Goal: Task Accomplishment & Management: Manage account settings

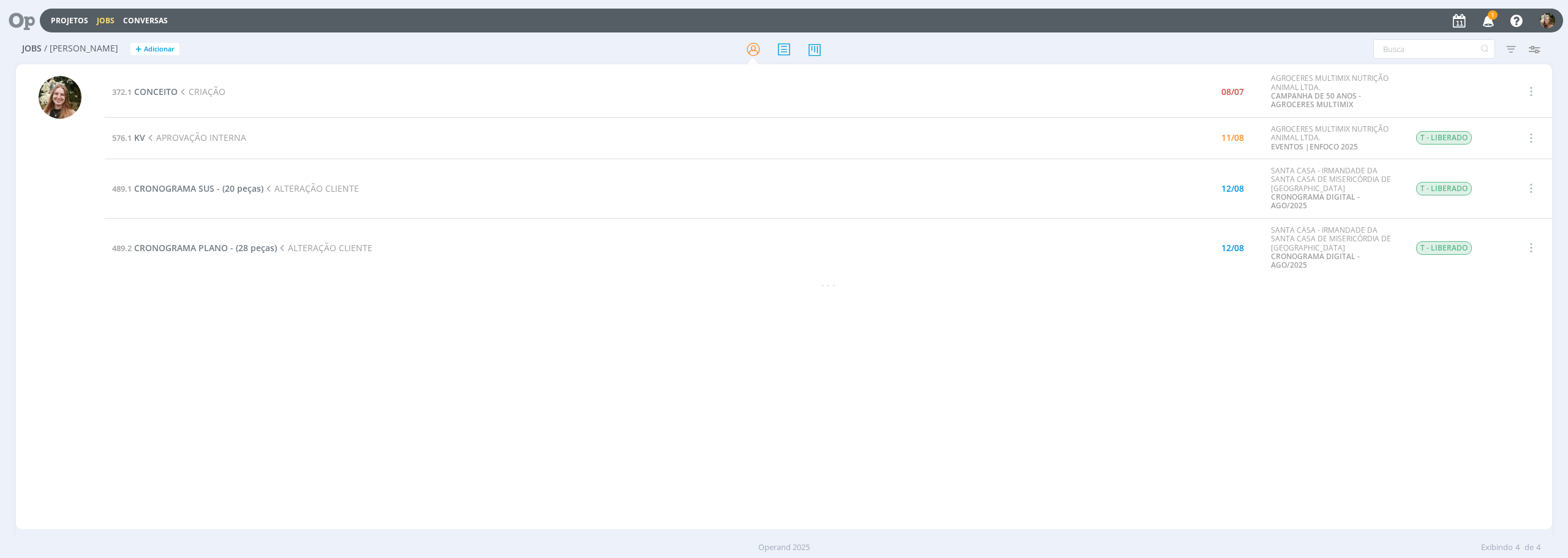
click at [195, 190] on td "489.1 CRONOGRAMA SUS - (20 peças) ALTERAÇÃO CLIENTE" at bounding box center [616, 189] width 1024 height 60
click at [189, 186] on span "CRONOGRAMA SUS - (20 peças)" at bounding box center [199, 188] width 129 height 12
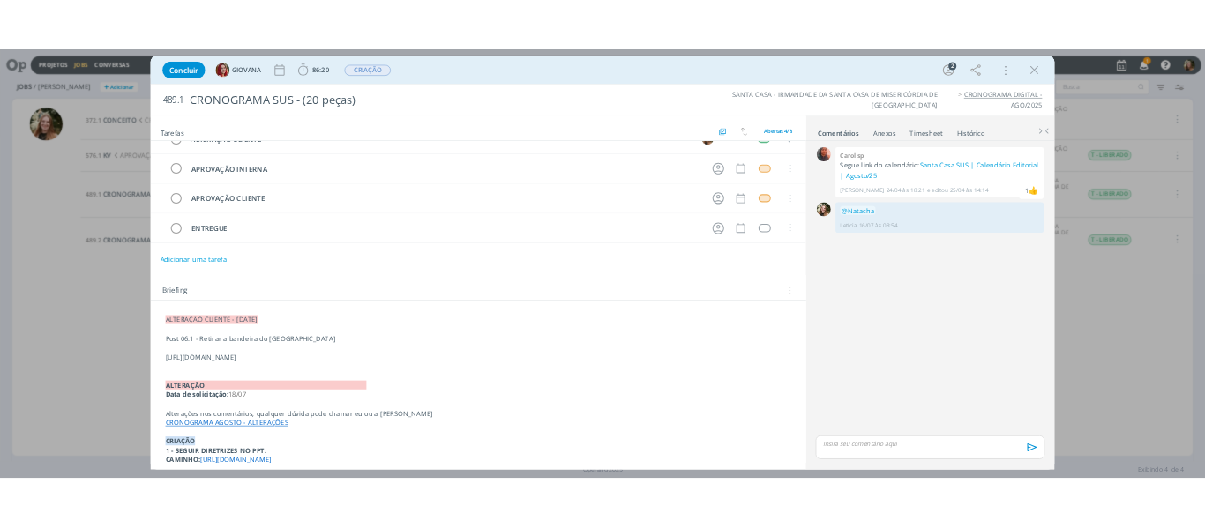
scroll to position [49, 0]
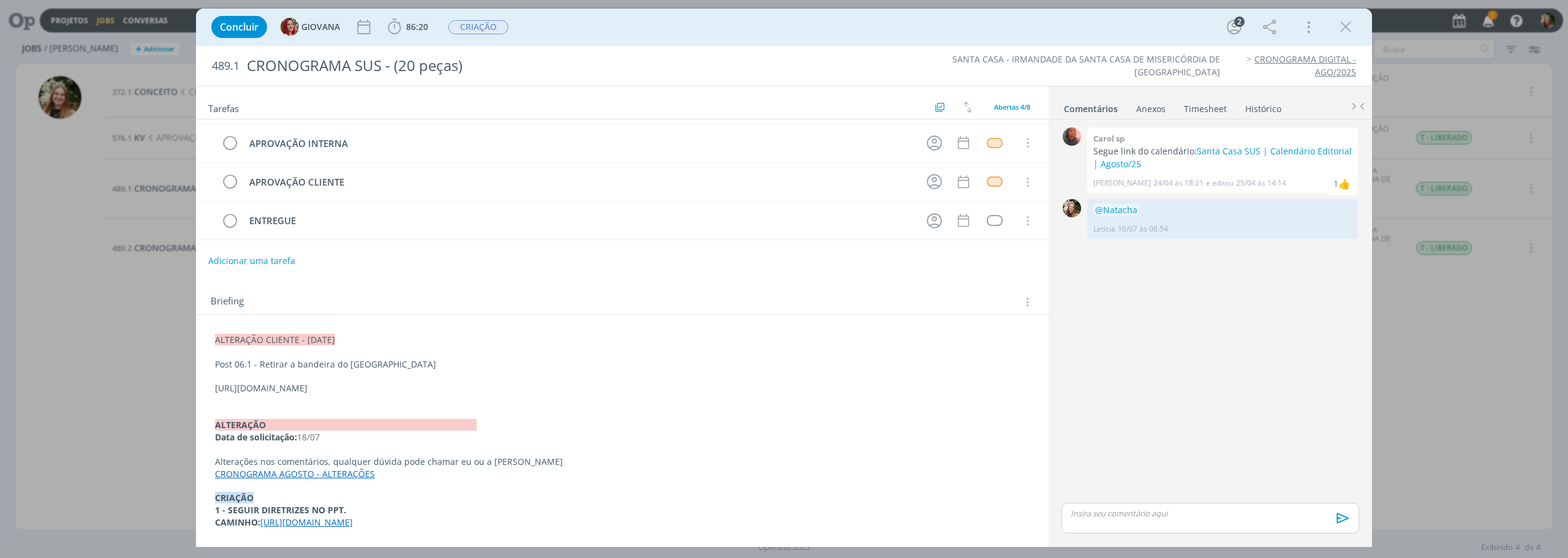
drag, startPoint x: 834, startPoint y: 390, endPoint x: 254, endPoint y: 387, distance: 580.0
click at [264, 405] on div "ALTERAÇÃO CLIENTE - 11/08/25 Post 06.1 - Retirar a bandeira do Brasil https://d…" at bounding box center [622, 431] width 833 height 203
click at [253, 387] on p "[URL][DOMAIN_NAME]" at bounding box center [623, 389] width 813 height 12
drag, startPoint x: 233, startPoint y: 387, endPoint x: 859, endPoint y: 390, distance: 626.0
click at [859, 390] on div "ALTERAÇÃO CLIENTE - 11/08/25 Post 06.1 - Retirar a bandeira do Brasil https://d…" at bounding box center [622, 432] width 833 height 204
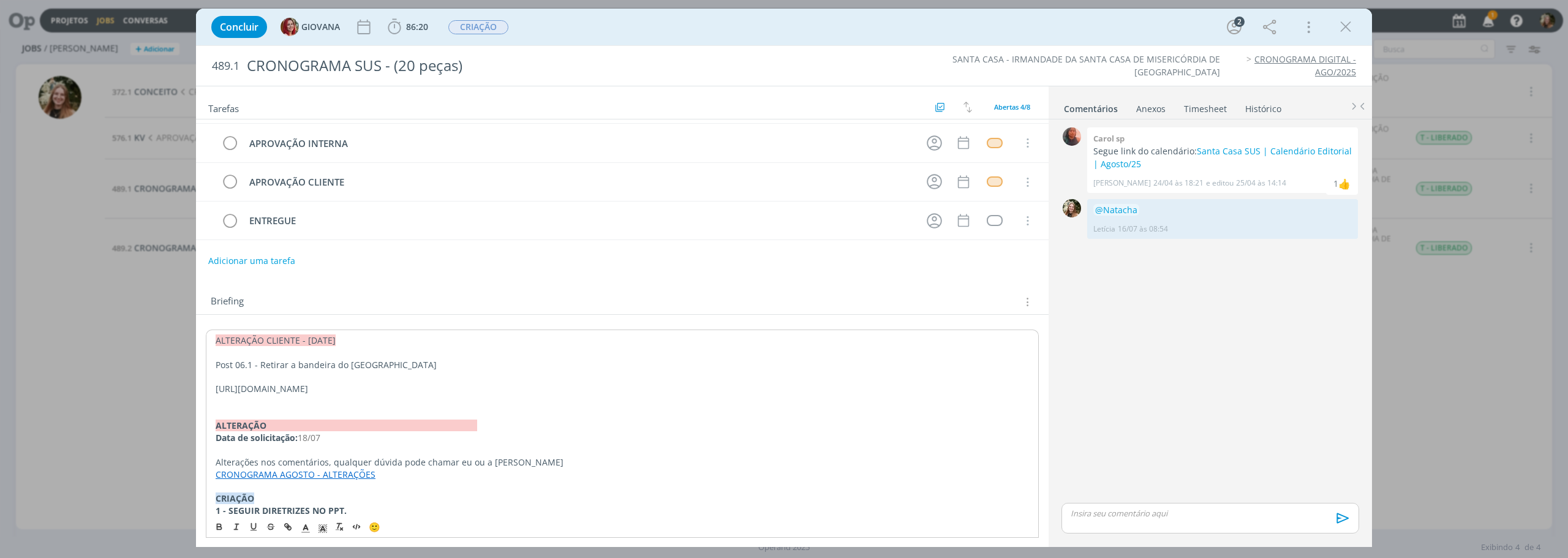
copy p "[URL][DOMAIN_NAME]"
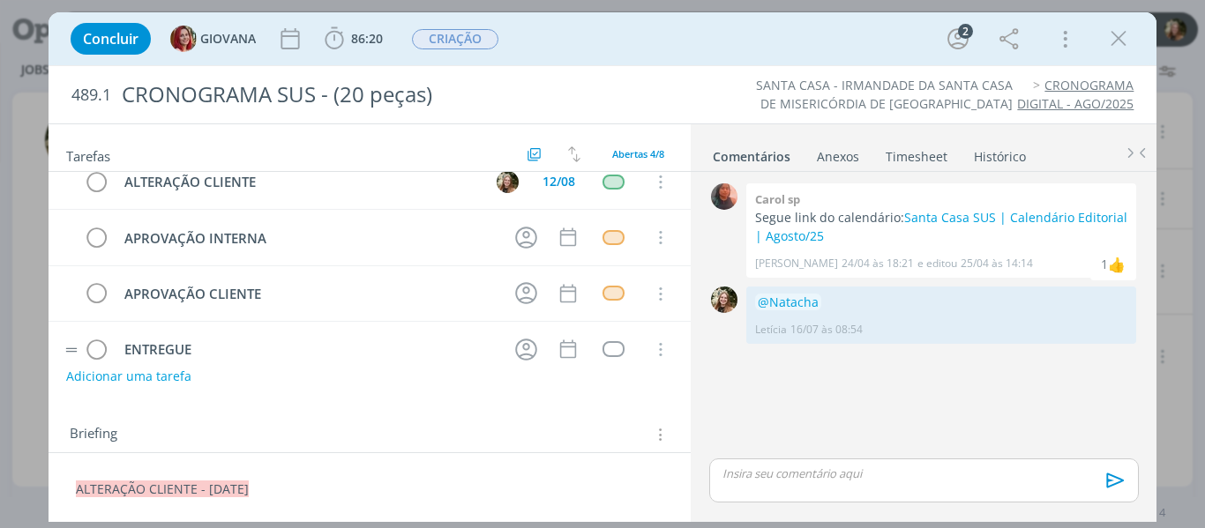
scroll to position [0, 0]
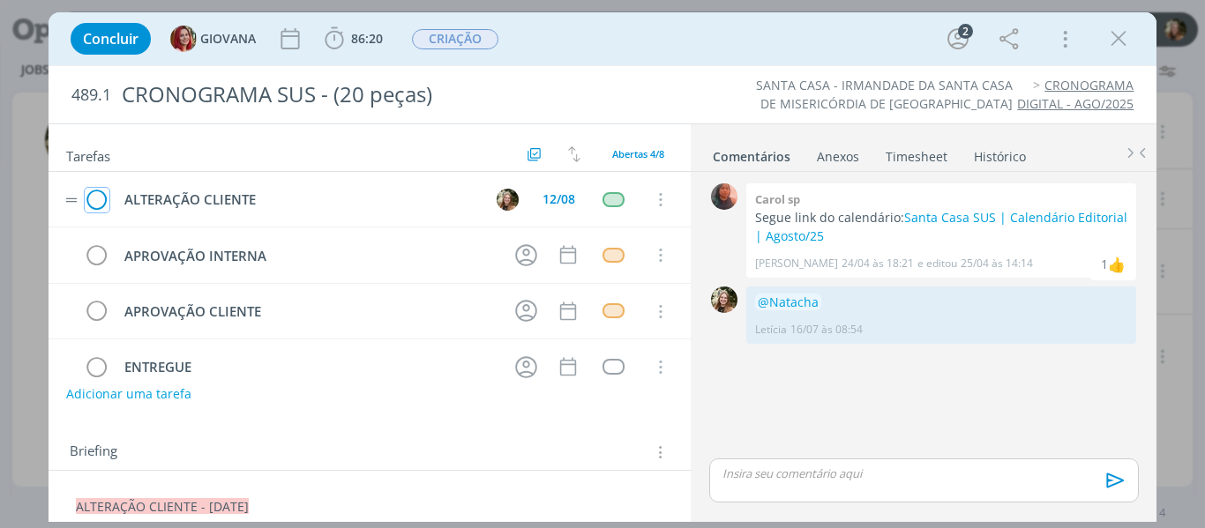
click at [91, 204] on icon "dialog" at bounding box center [97, 200] width 25 height 26
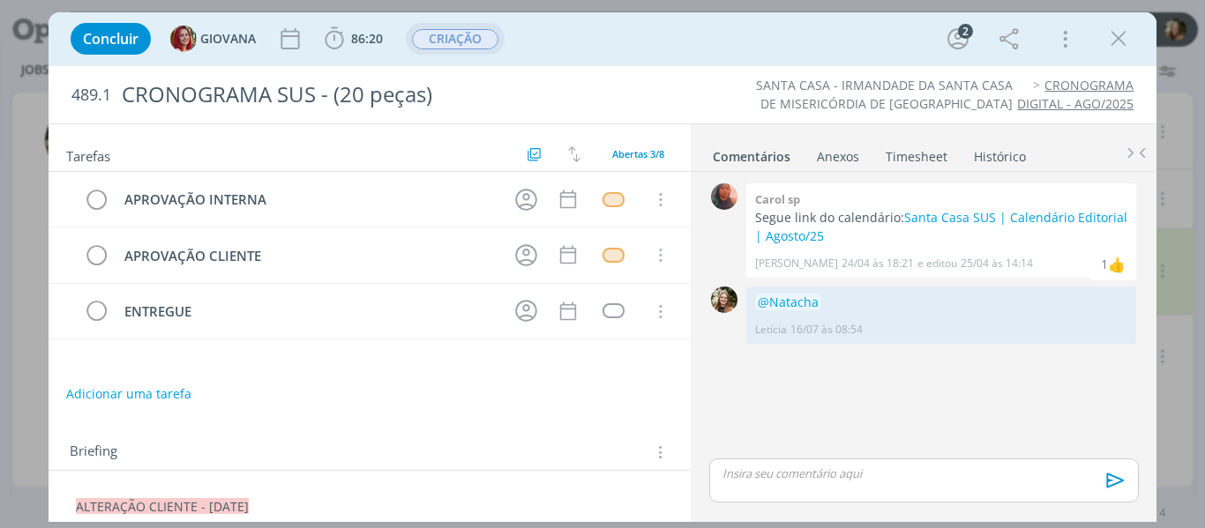
click at [463, 26] on span "CRIAÇÃO" at bounding box center [455, 39] width 99 height 32
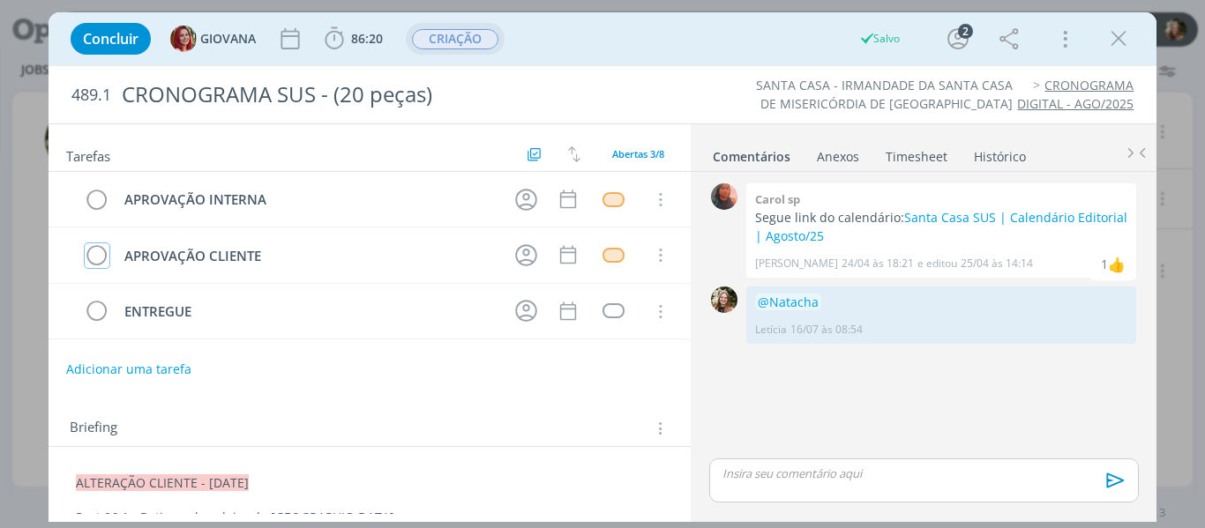
click at [467, 33] on span "CRIAÇÃO" at bounding box center [455, 39] width 86 height 20
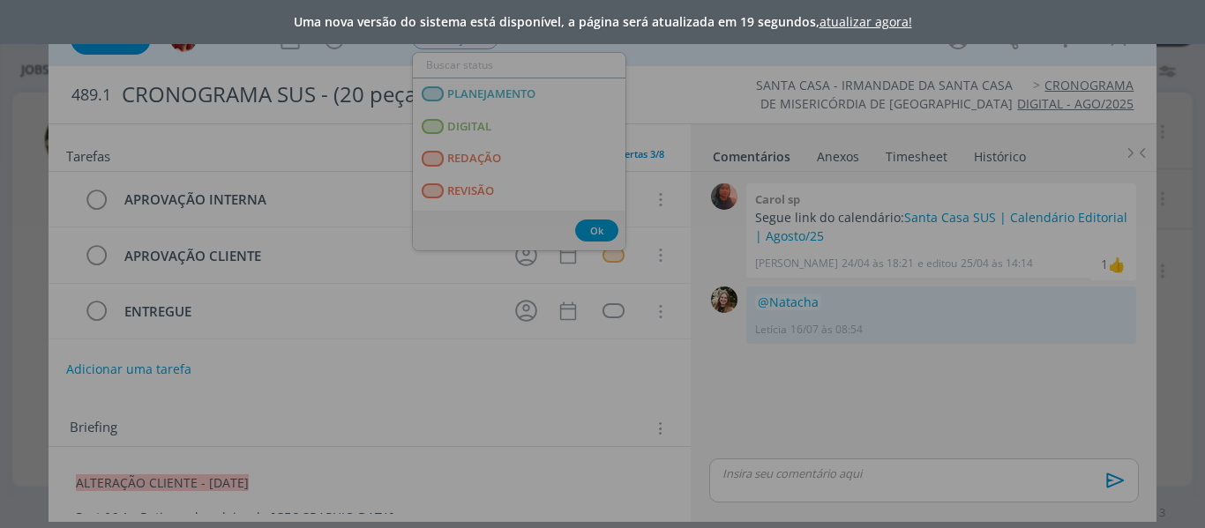
click at [1115, 52] on div "Uma nova versão do sistema está disponível, a página será atualizada em 19 segu…" at bounding box center [602, 264] width 1205 height 528
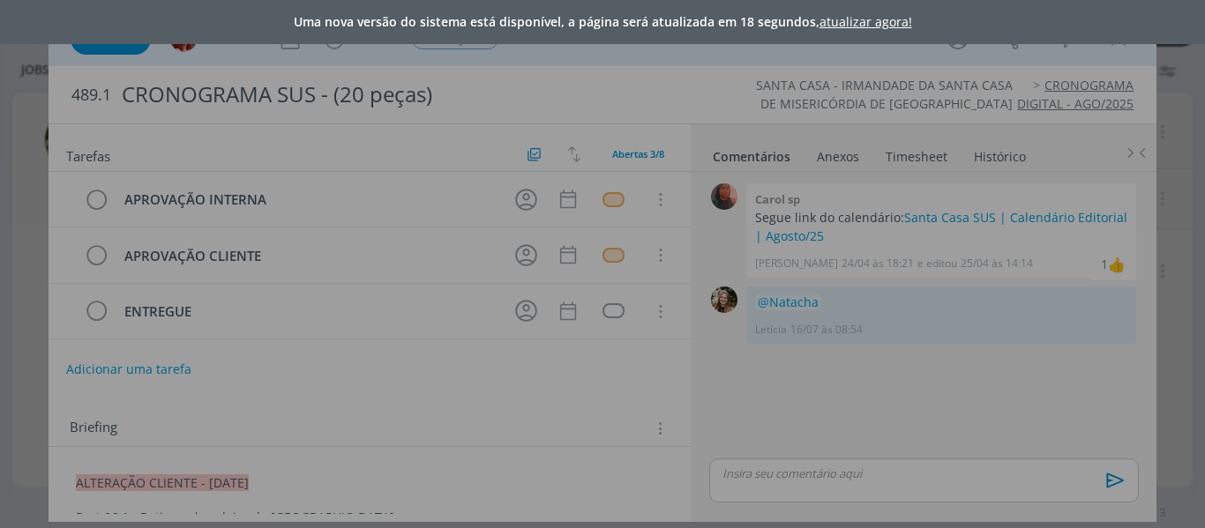
click at [1090, 176] on div "Uma nova versão do sistema está disponível, a página será atualizada em 18 segu…" at bounding box center [602, 264] width 1205 height 528
drag, startPoint x: 1204, startPoint y: 127, endPoint x: 965, endPoint y: 96, distance: 241.1
click at [1204, 131] on div "Uma nova versão do sistema está disponível, a página será atualizada em 17 segu…" at bounding box center [602, 264] width 1205 height 528
click at [879, 16] on link "atualizar agora!" at bounding box center [866, 21] width 93 height 17
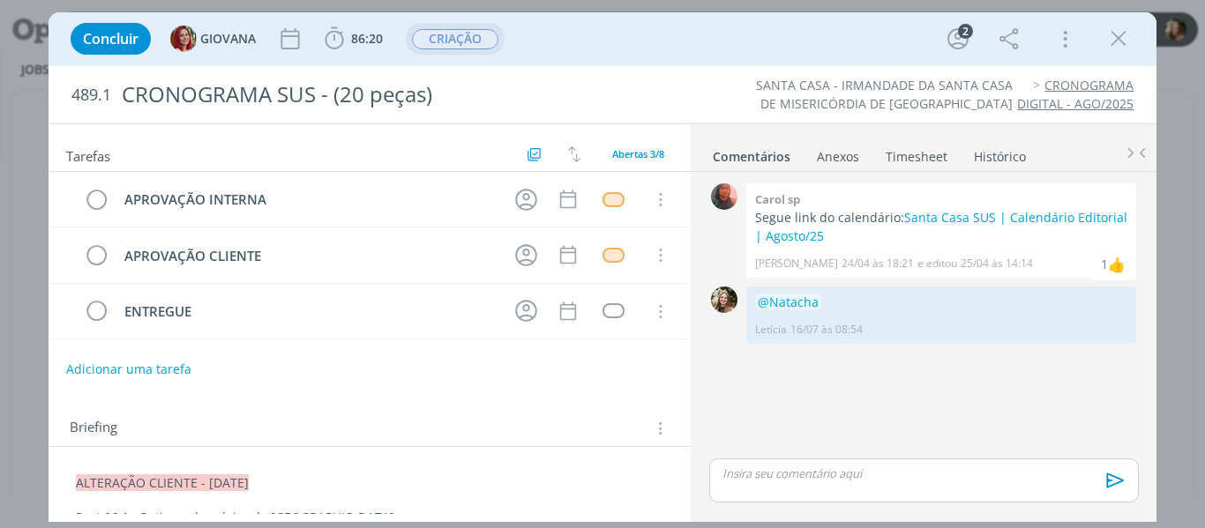
click at [466, 42] on span "CRIAÇÃO" at bounding box center [455, 39] width 86 height 20
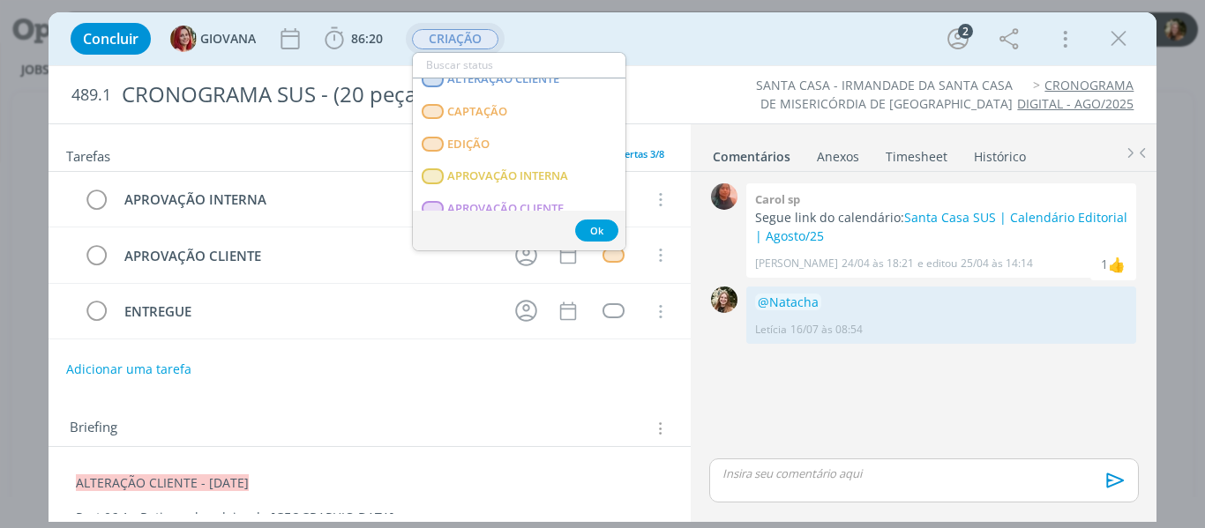
scroll to position [265, 0]
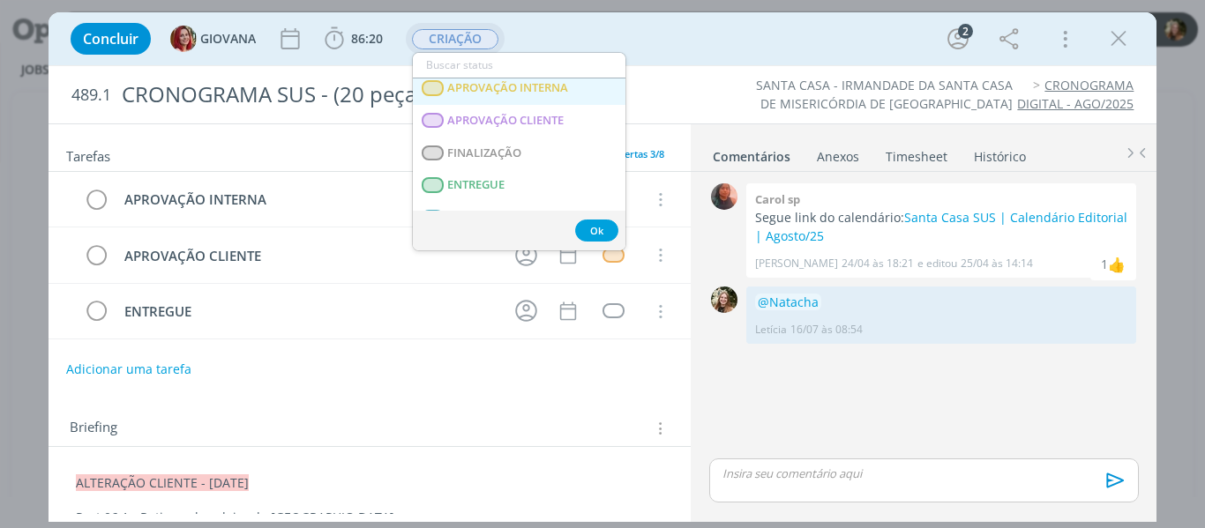
click at [453, 94] on span "APROVAÇÃO INTERNA" at bounding box center [507, 88] width 121 height 14
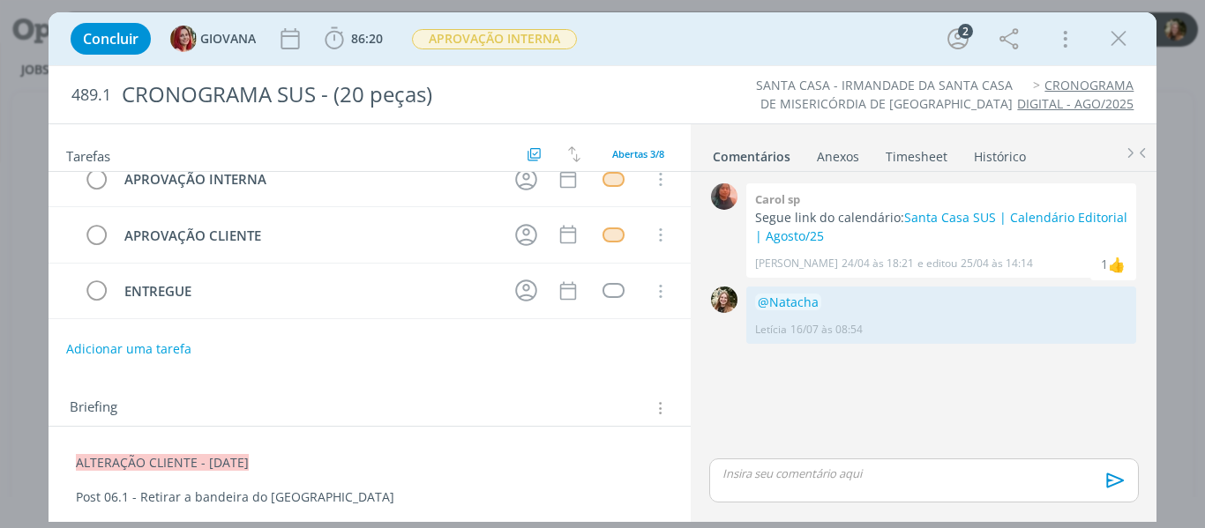
scroll to position [0, 0]
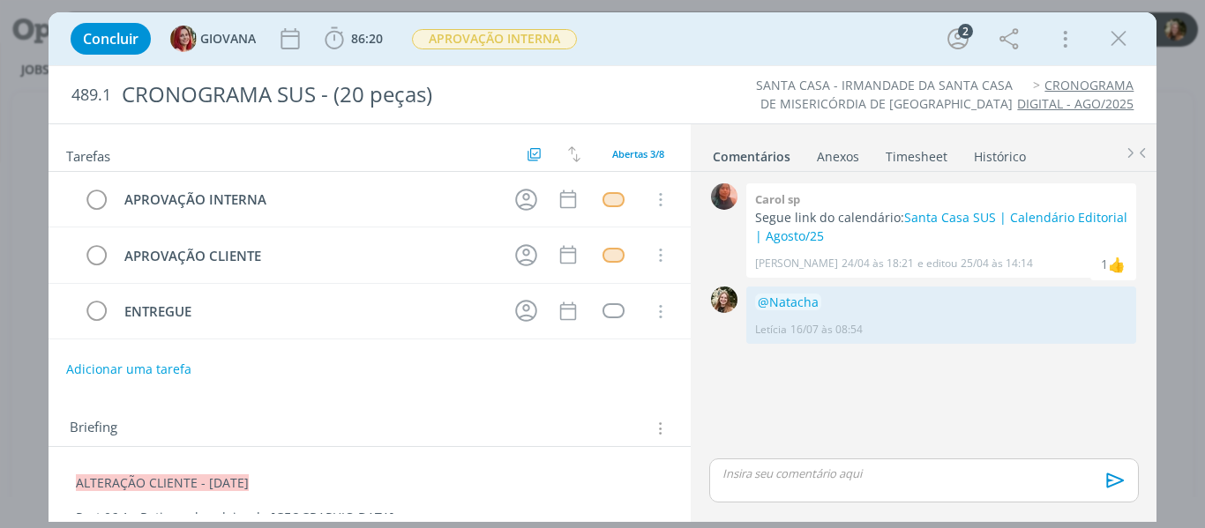
click at [836, 470] on p "dialog" at bounding box center [923, 474] width 401 height 16
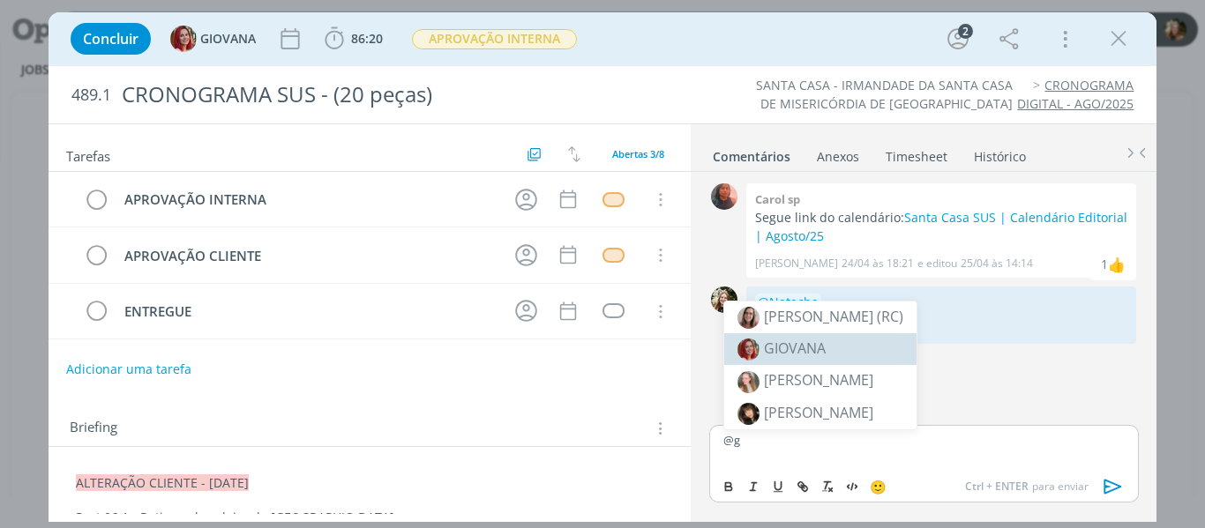
click at [824, 355] on span "GIOVANA" at bounding box center [795, 348] width 62 height 19
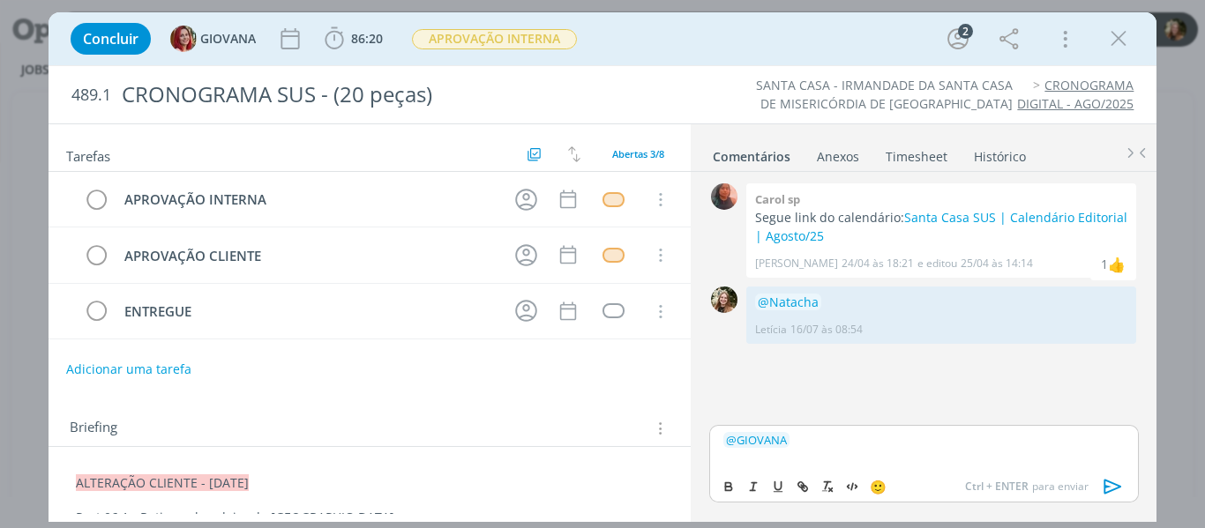
click at [1112, 482] on icon "dialog" at bounding box center [1113, 487] width 26 height 26
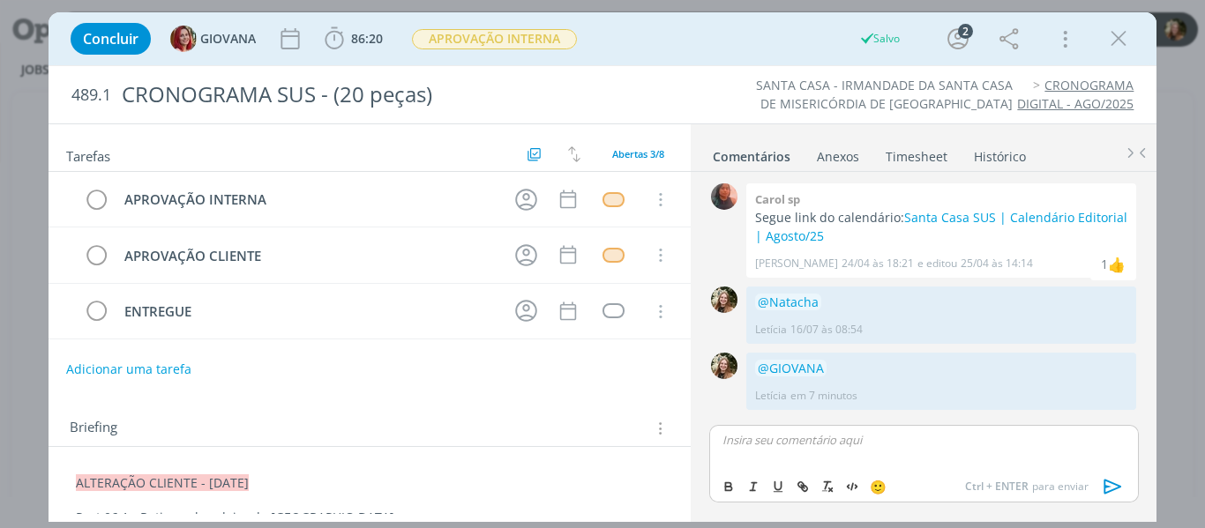
click at [1117, 41] on icon "dialog" at bounding box center [1118, 39] width 26 height 26
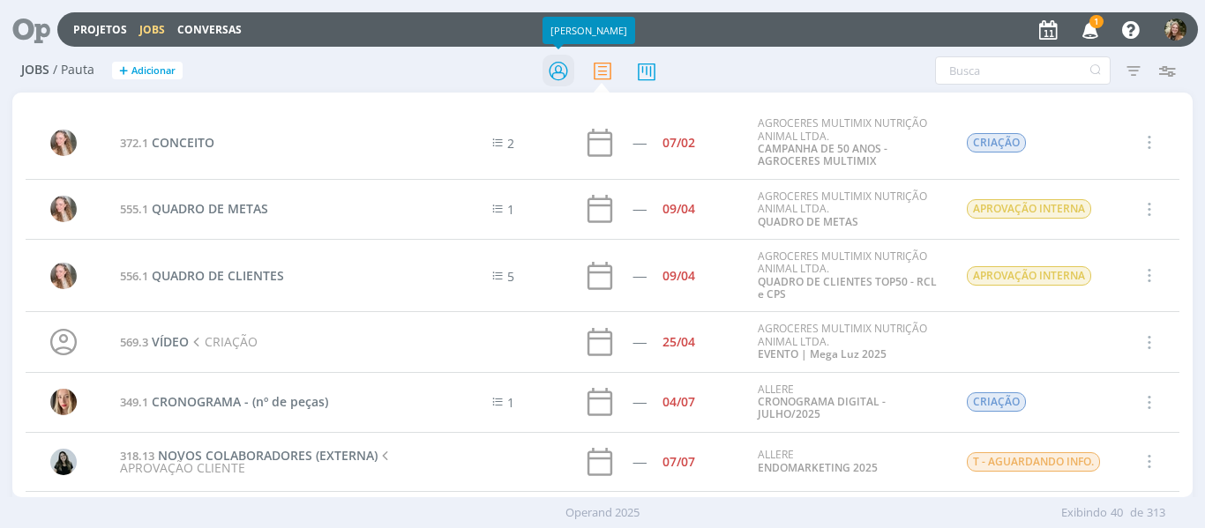
click at [562, 78] on icon at bounding box center [559, 71] width 32 height 34
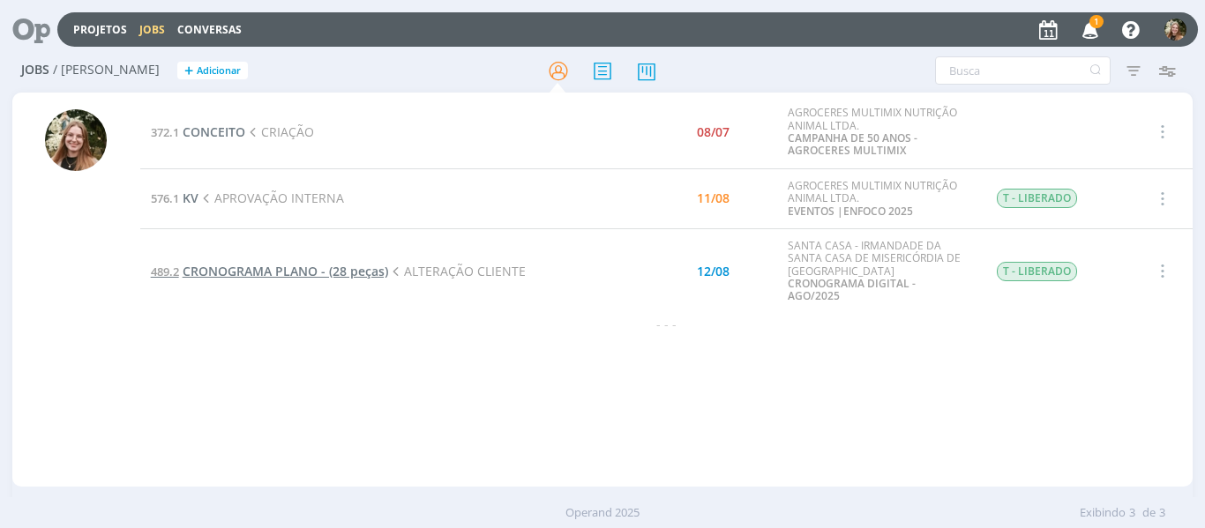
click at [222, 266] on span "CRONOGRAMA PLANO - (28 peças)" at bounding box center [286, 271] width 206 height 17
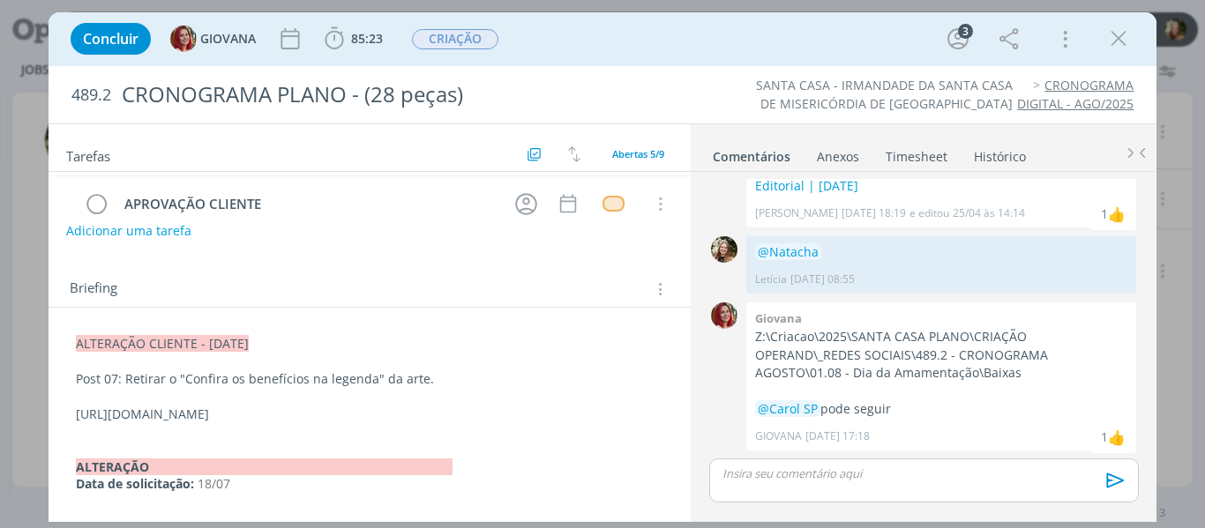
scroll to position [265, 0]
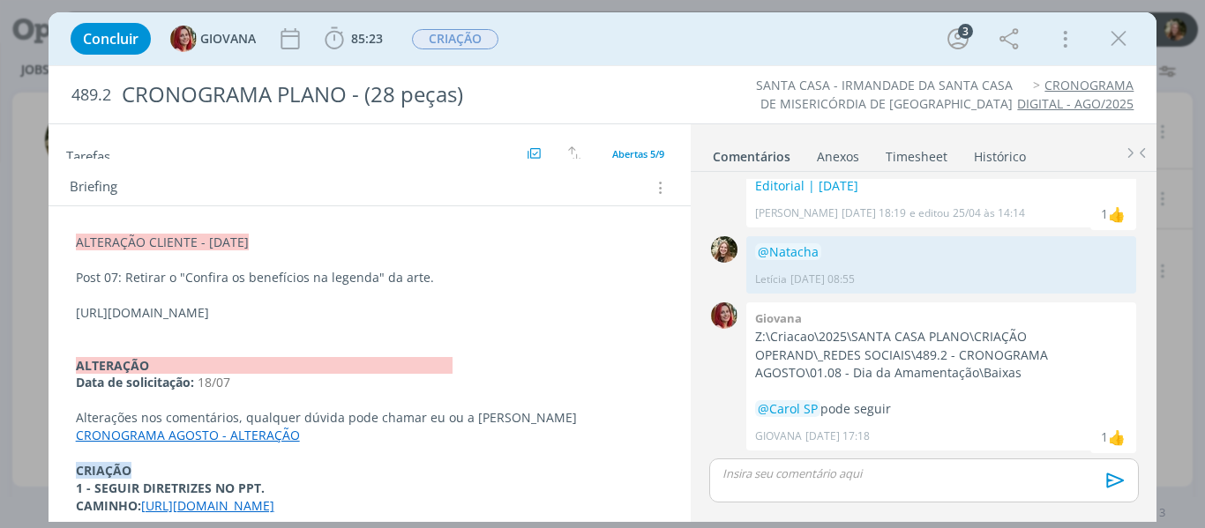
drag, startPoint x: 322, startPoint y: 340, endPoint x: 64, endPoint y: 306, distance: 259.8
click at [64, 306] on div "ALTERAÇÃO CLIENTE - [DATE] Post 07: Retirar o "Confira os benefícios na legenda…" at bounding box center [370, 374] width 615 height 293
copy p "[URL][DOMAIN_NAME]"
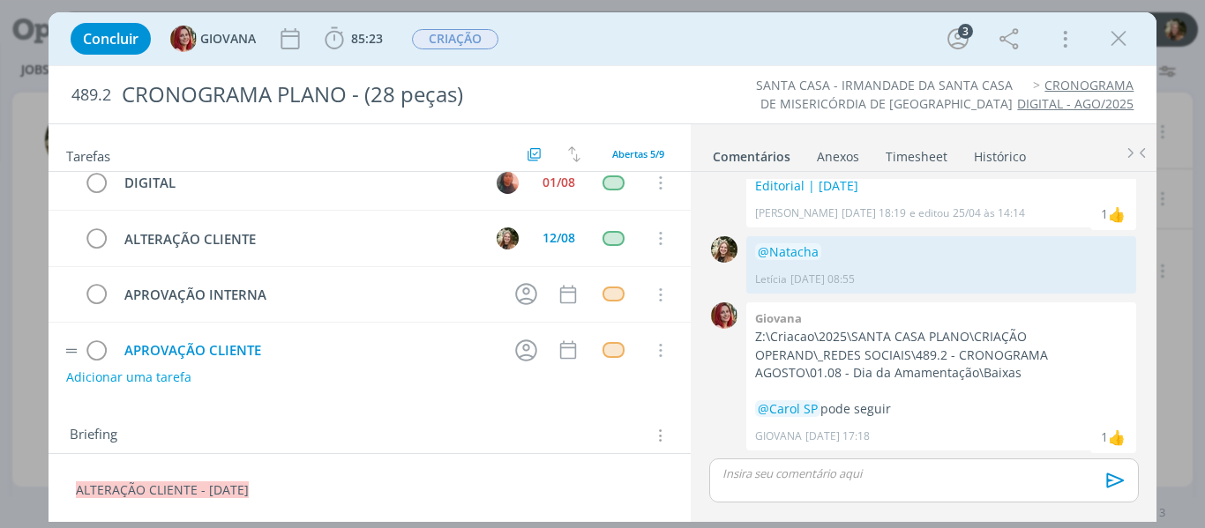
scroll to position [0, 0]
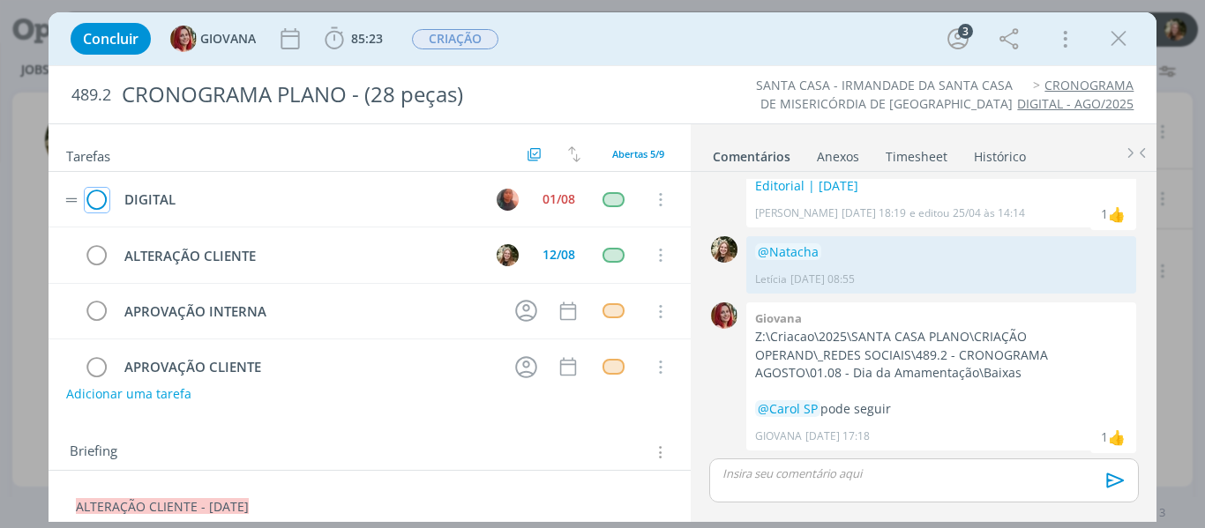
click at [94, 208] on icon "dialog" at bounding box center [97, 200] width 25 height 26
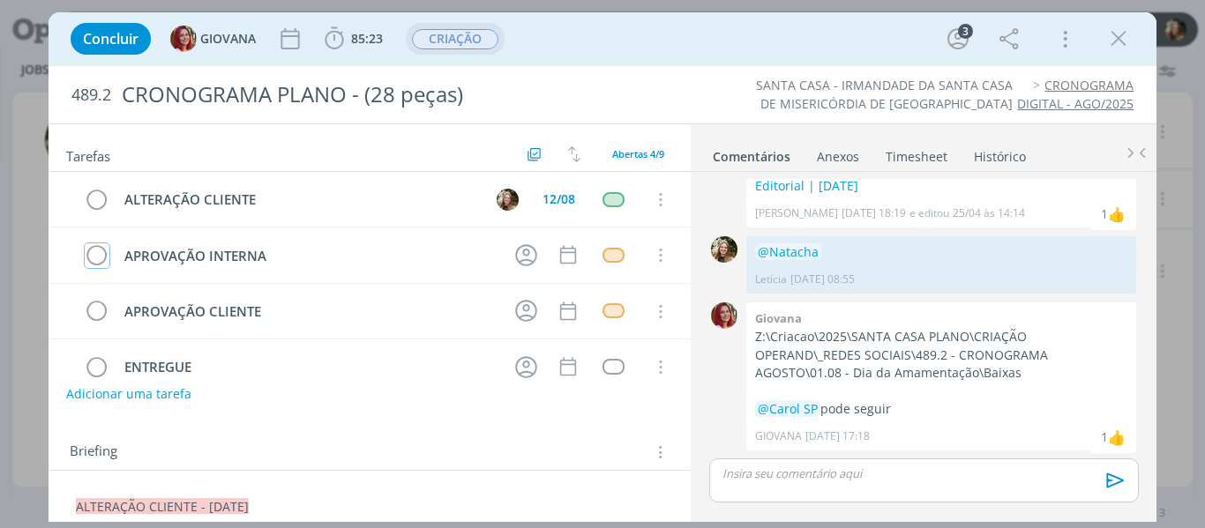
click at [454, 41] on span "CRIAÇÃO" at bounding box center [455, 39] width 86 height 20
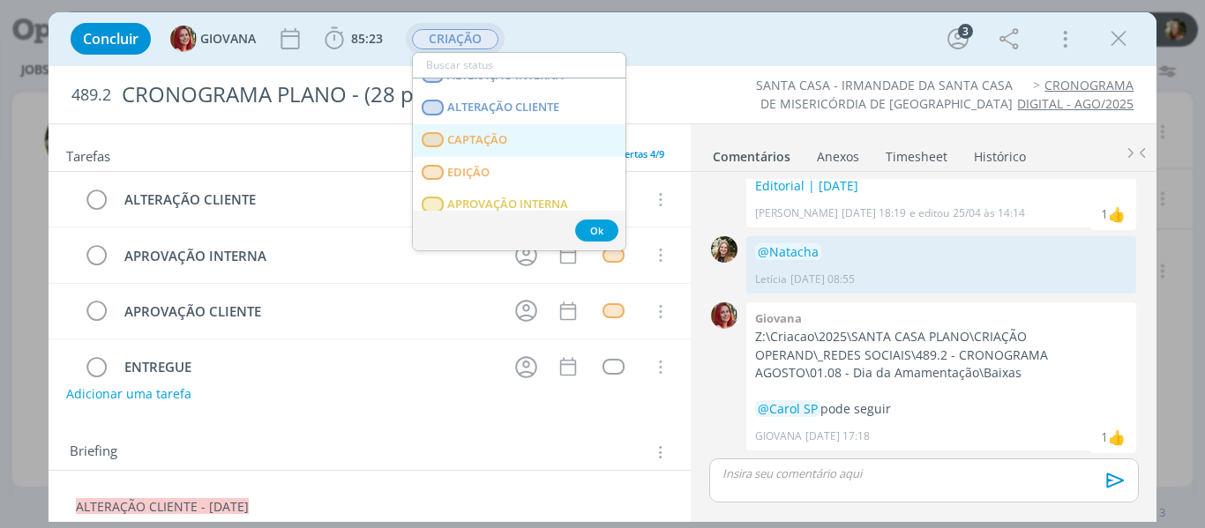
scroll to position [176, 0]
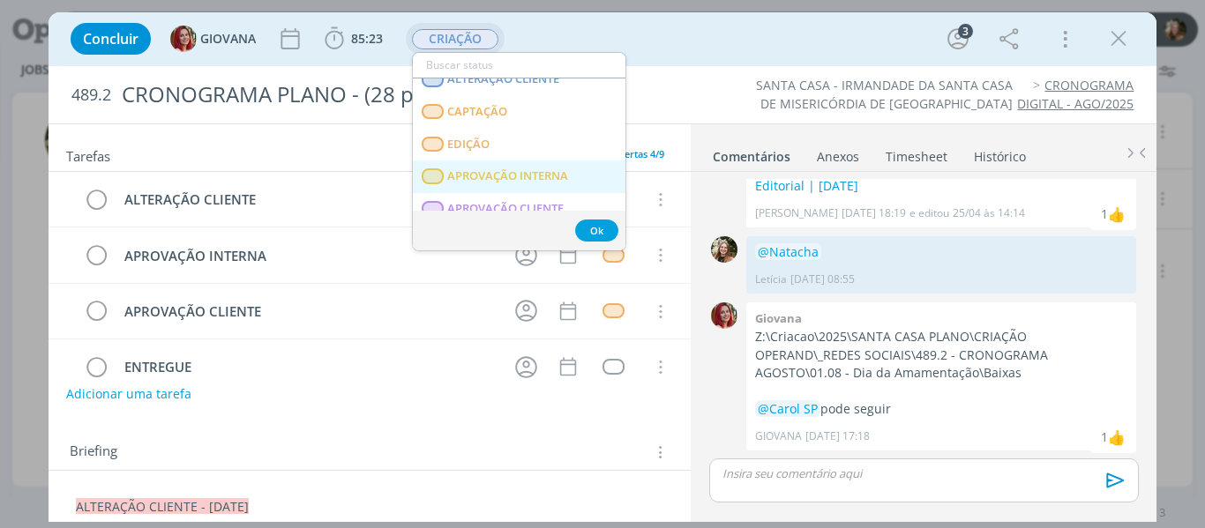
click at [498, 183] on INTERNA "APROVAÇÃO INTERNA" at bounding box center [519, 177] width 213 height 33
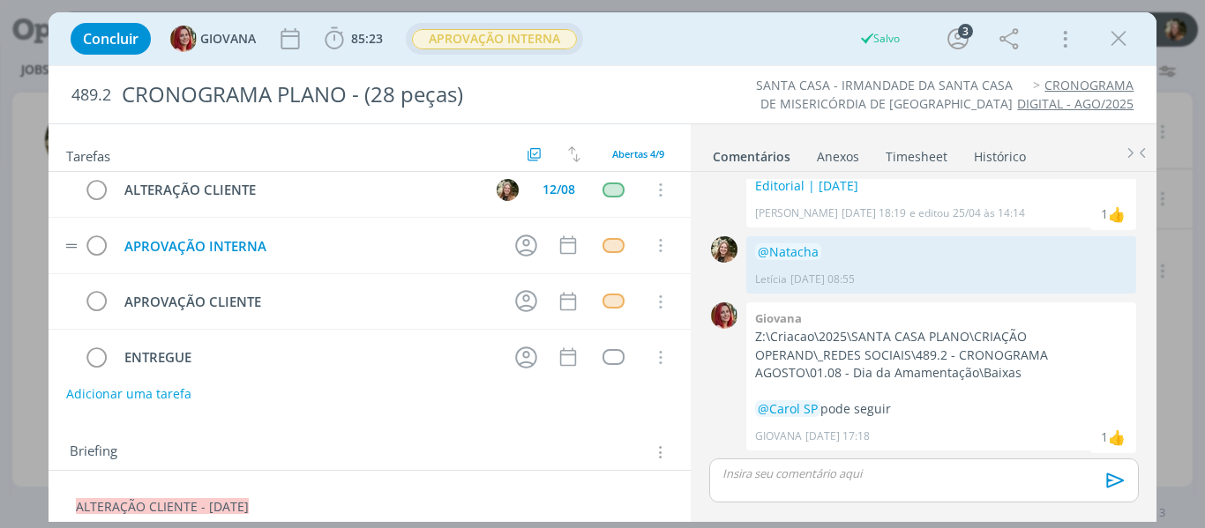
scroll to position [0, 0]
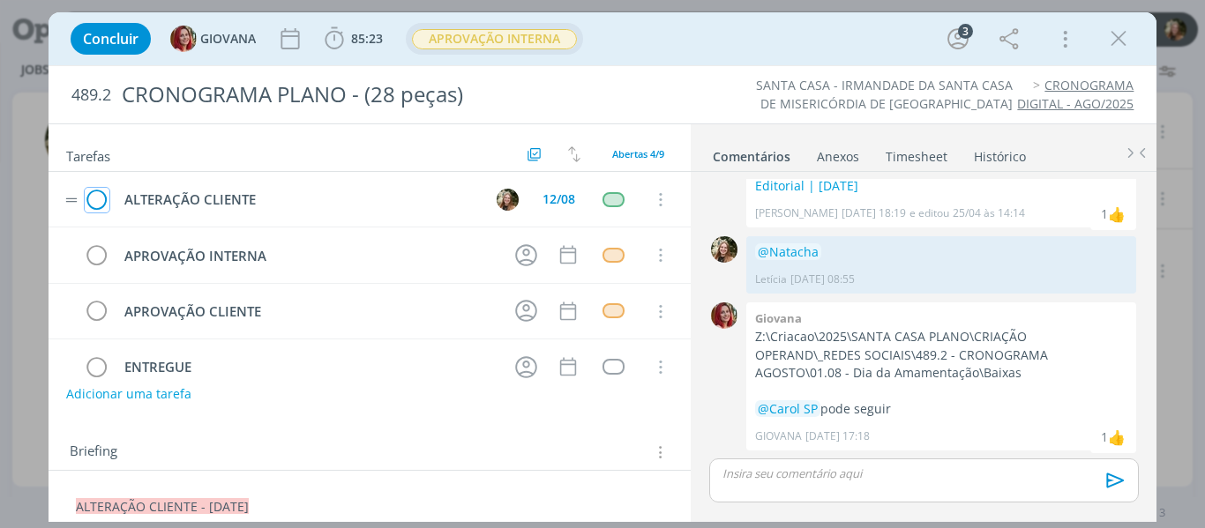
click at [96, 197] on icon "dialog" at bounding box center [97, 200] width 25 height 26
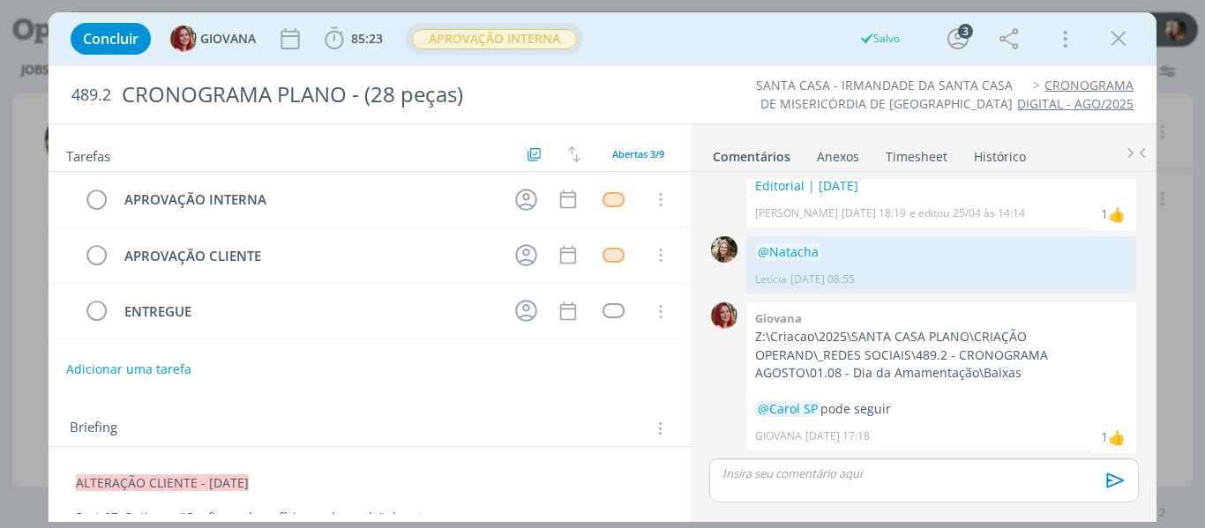
click at [840, 483] on div "dialog" at bounding box center [923, 481] width 429 height 44
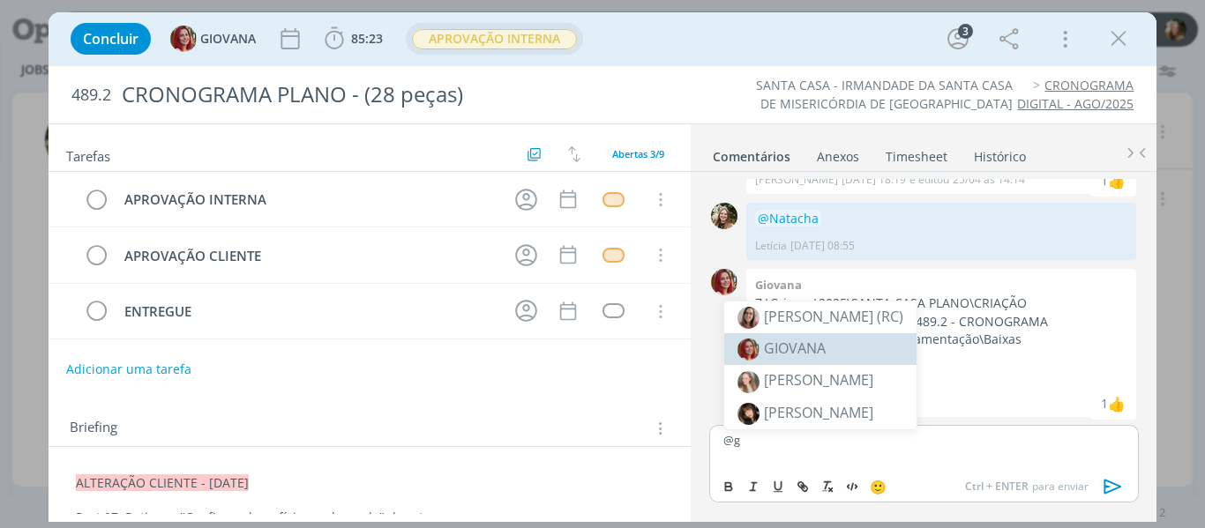
click at [786, 349] on span "GIOVANA" at bounding box center [795, 348] width 62 height 19
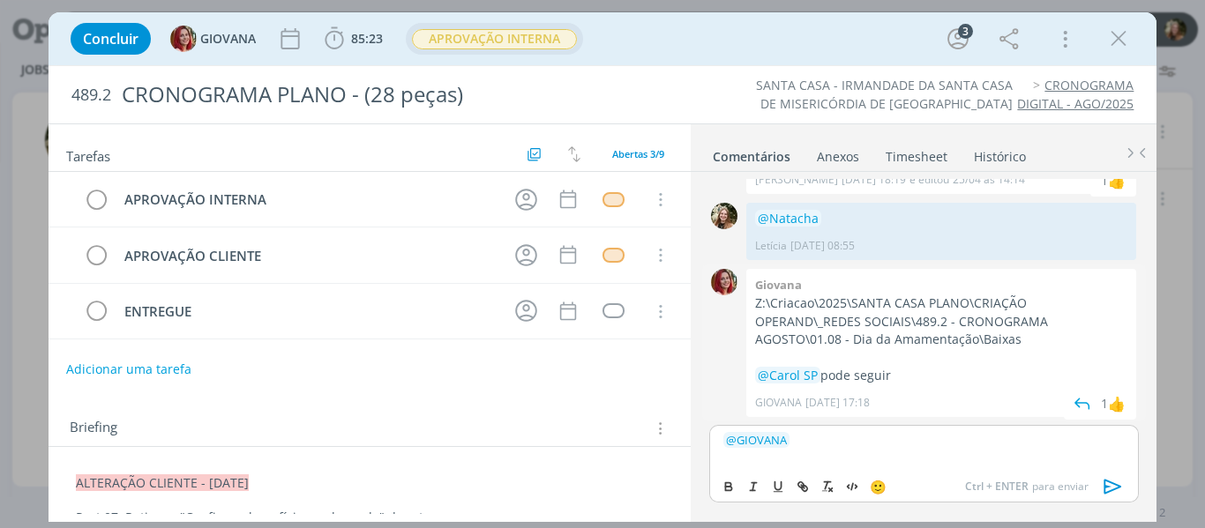
drag, startPoint x: 1119, startPoint y: 486, endPoint x: 1039, endPoint y: 274, distance: 226.1
click at [1118, 487] on icon "dialog" at bounding box center [1113, 487] width 26 height 26
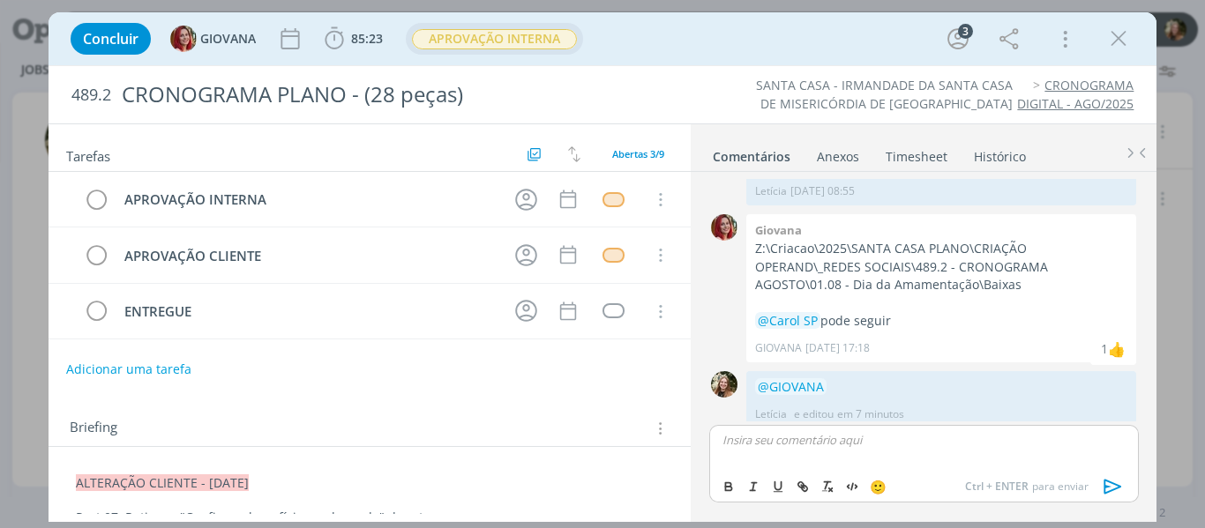
scroll to position [150, 0]
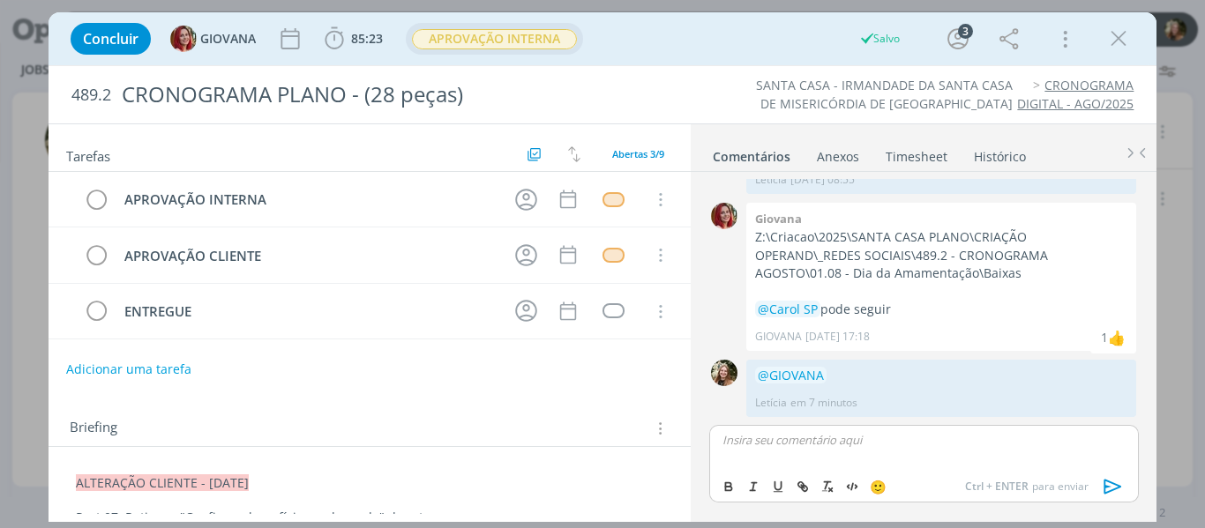
drag, startPoint x: 1122, startPoint y: 48, endPoint x: 686, endPoint y: 310, distance: 509.3
click at [1121, 47] on icon "dialog" at bounding box center [1118, 39] width 26 height 26
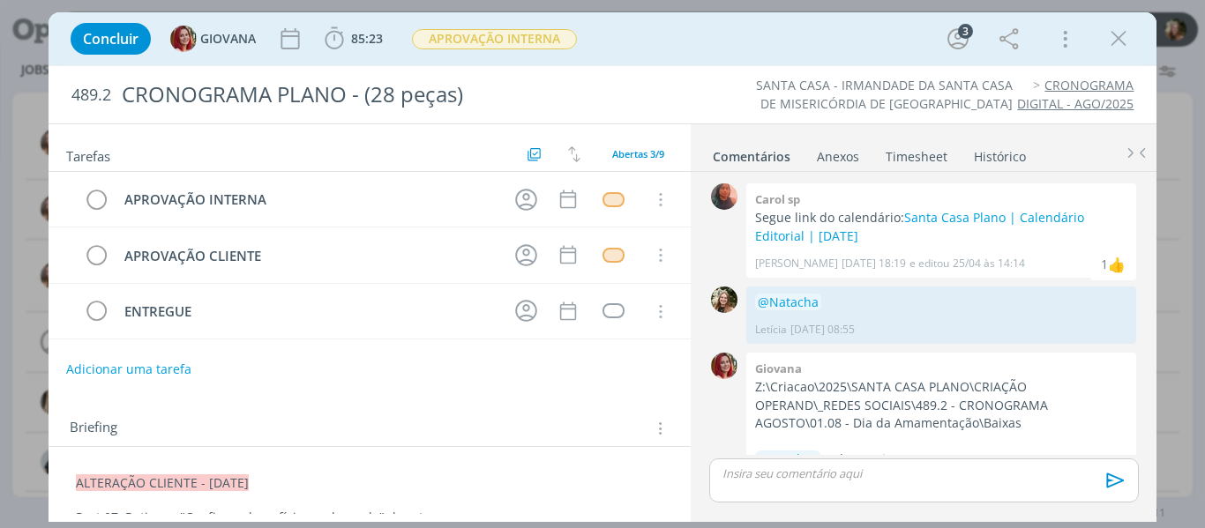
scroll to position [116, 0]
